Goal: Obtain resource: Download file/media

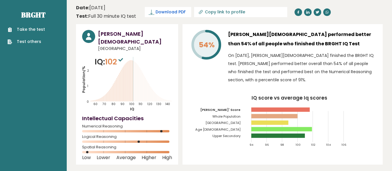
click at [170, 11] on span "Download PDF" at bounding box center [171, 12] width 30 height 6
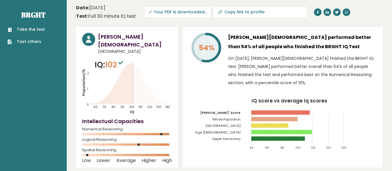
click at [179, 15] on span "✓ Your PDF is downloaded..." at bounding box center [178, 12] width 66 height 10
click at [173, 14] on span "✓ Your PDF is downloaded..." at bounding box center [178, 12] width 66 height 10
click at [345, 12] on icon at bounding box center [346, 11] width 3 height 3
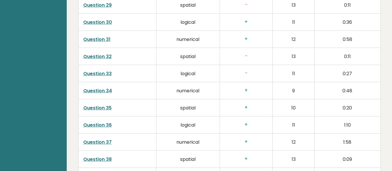
scroll to position [1447, 0]
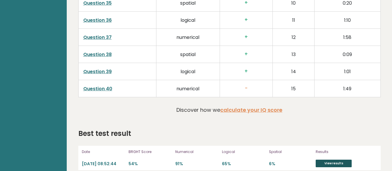
click at [333, 160] on link "View results" at bounding box center [334, 164] width 36 height 8
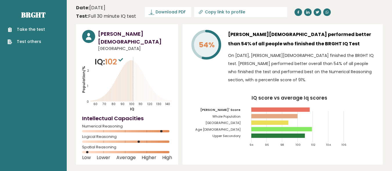
scroll to position [29, 0]
